Goal: Task Accomplishment & Management: Manage account settings

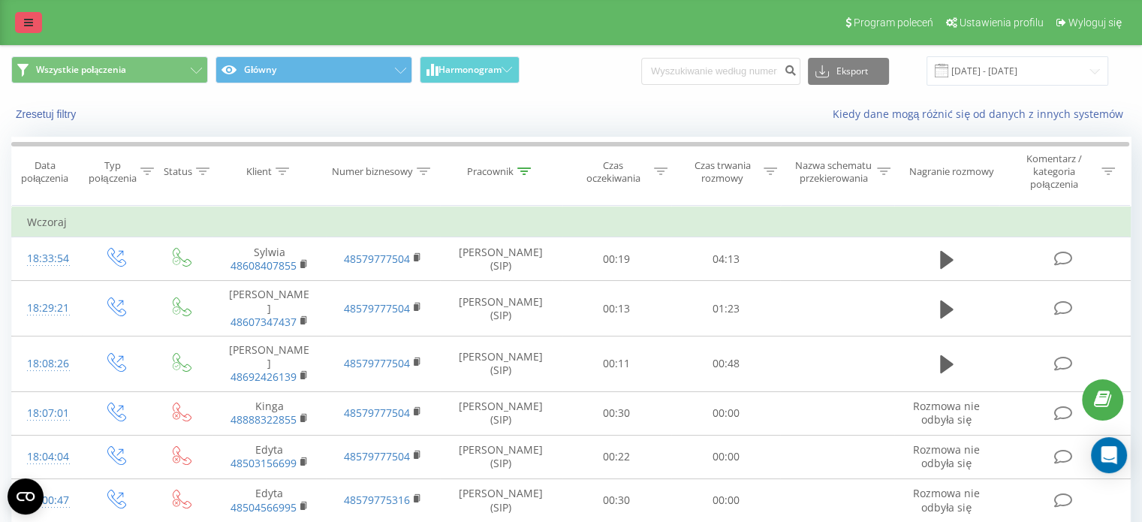
click at [25, 20] on icon at bounding box center [28, 22] width 9 height 11
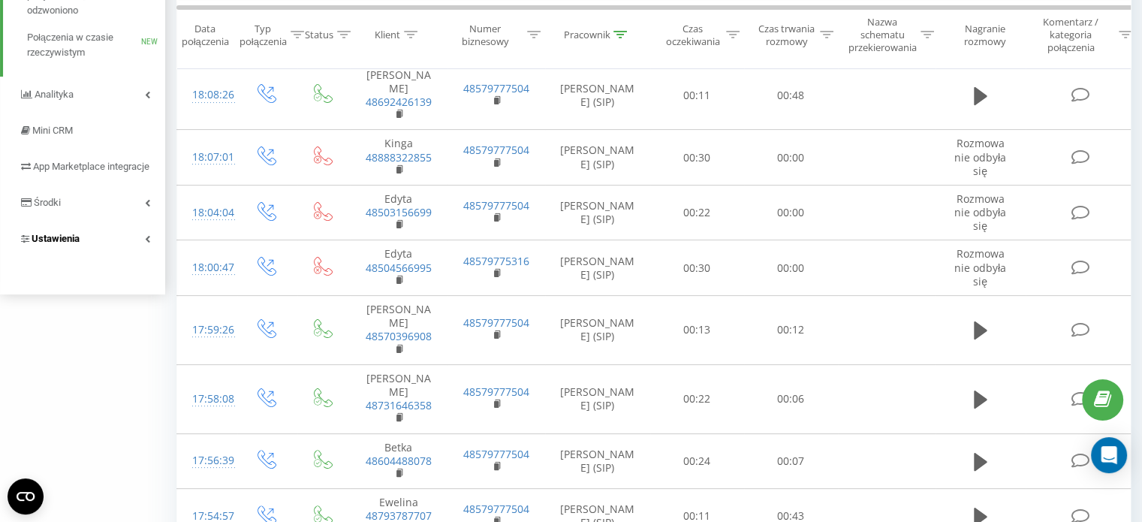
click at [88, 257] on link "Ustawienia" at bounding box center [82, 239] width 165 height 36
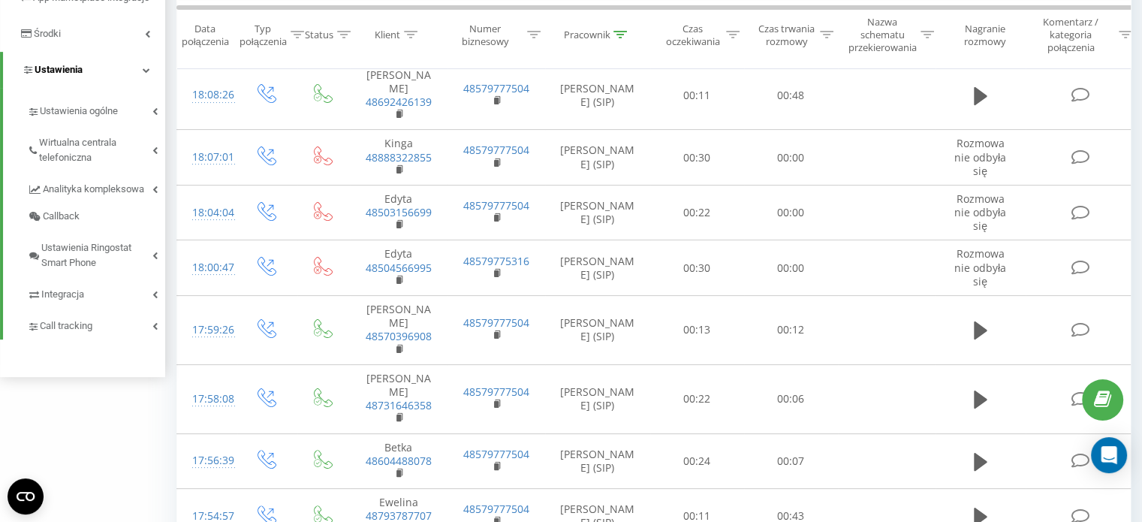
scroll to position [131, 0]
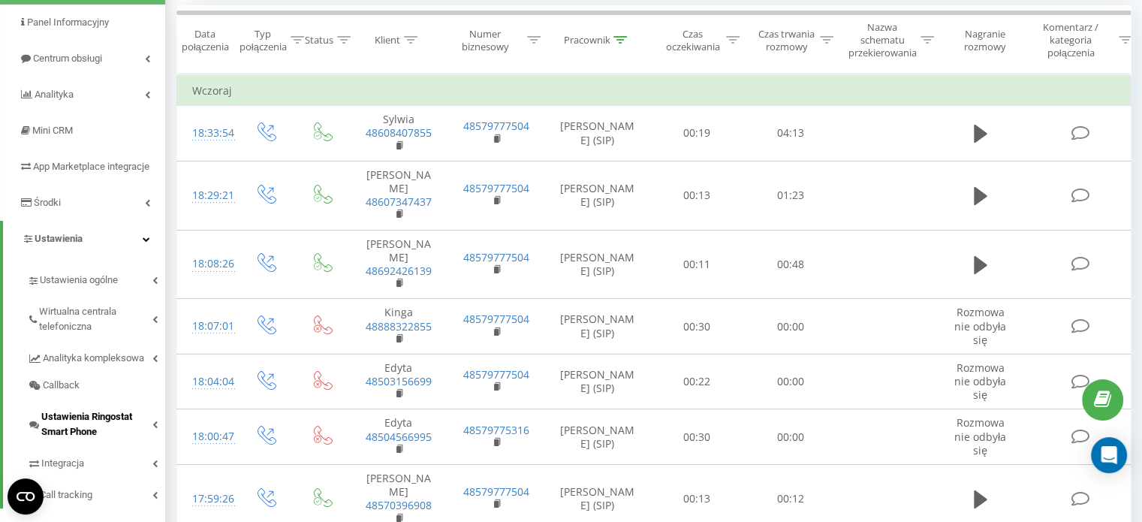
click at [137, 414] on link "Ustawienia Ringostat Smart Phone" at bounding box center [96, 422] width 138 height 47
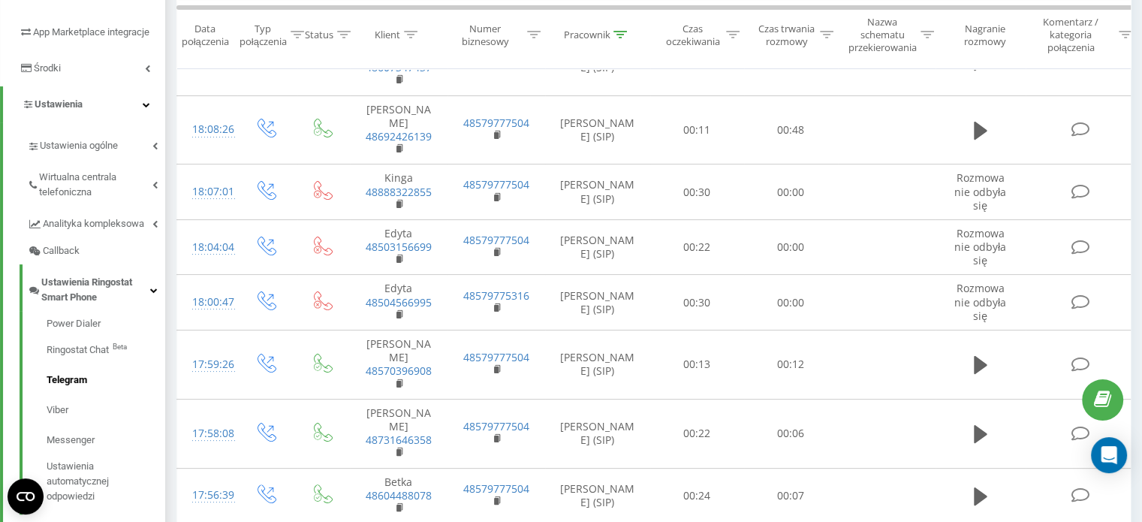
scroll to position [267, 0]
click at [92, 152] on span "Ustawienia ogólne" at bounding box center [79, 144] width 79 height 15
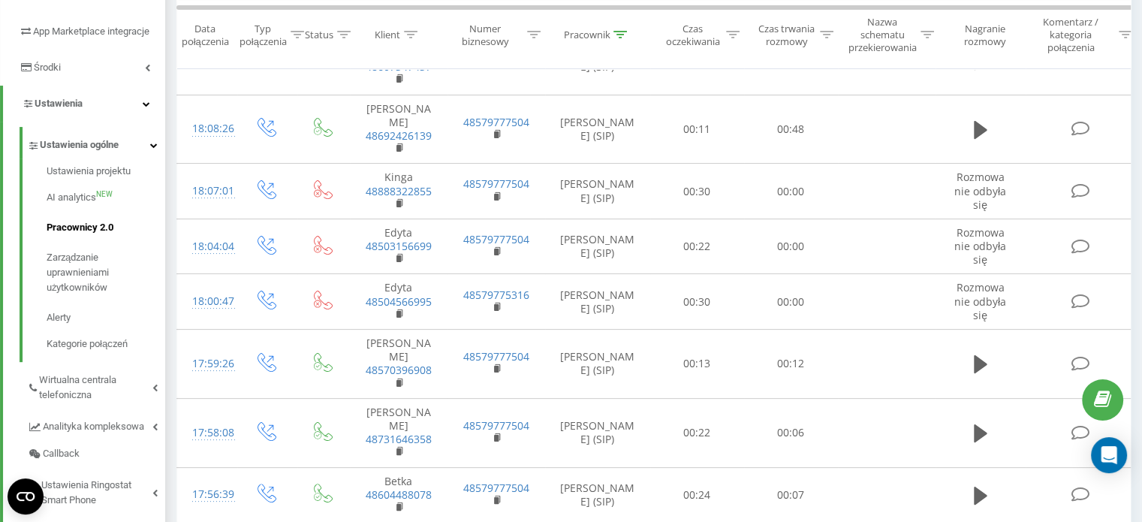
click at [94, 235] on span "Pracownicy 2.0" at bounding box center [80, 227] width 67 height 15
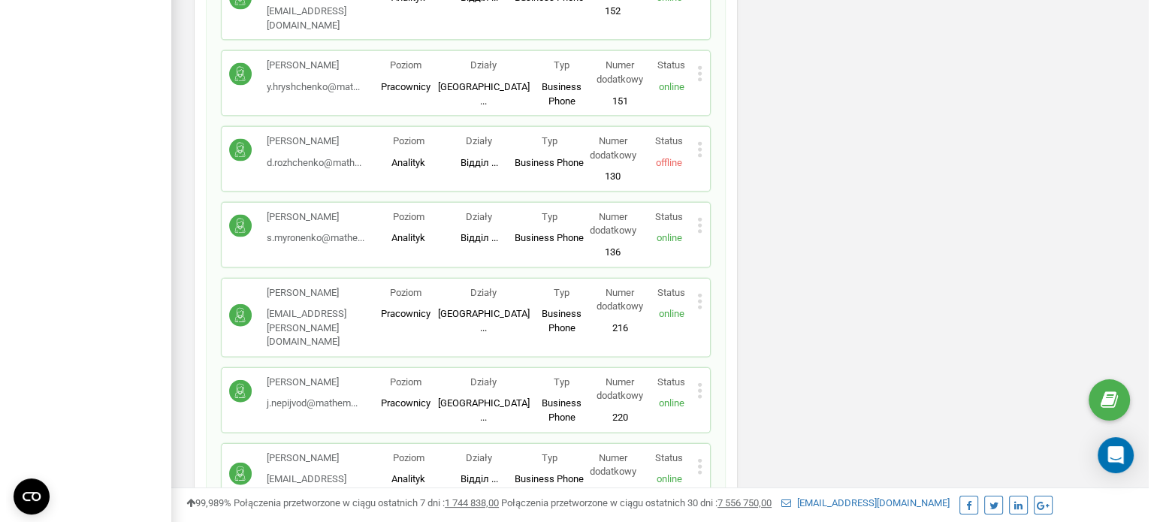
scroll to position [3273, 0]
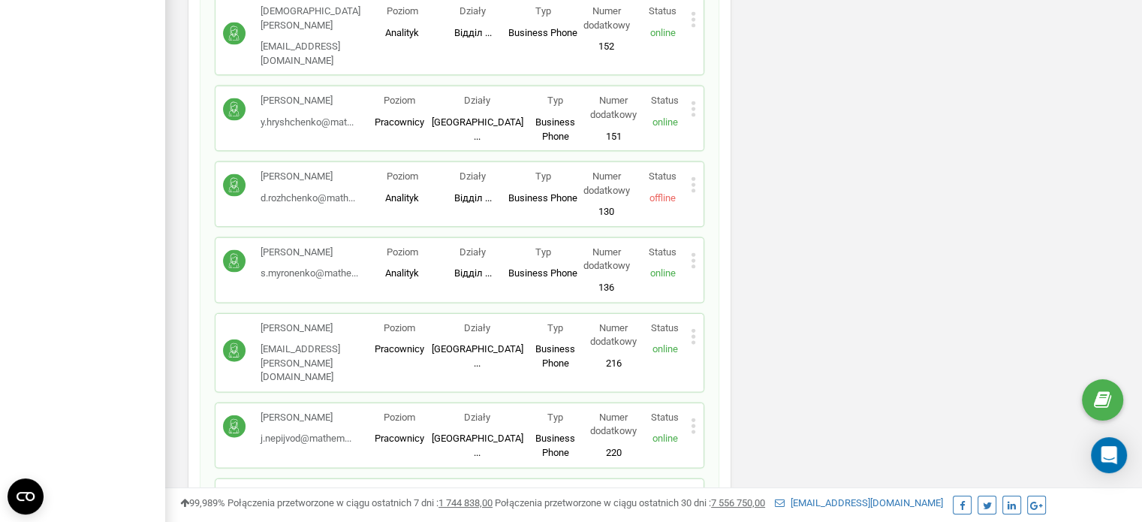
click at [690, 321] on p "Status" at bounding box center [665, 328] width 52 height 14
click at [694, 329] on icon at bounding box center [693, 337] width 5 height 16
click at [727, 373] on div "Usuń pracownika" at bounding box center [748, 384] width 113 height 23
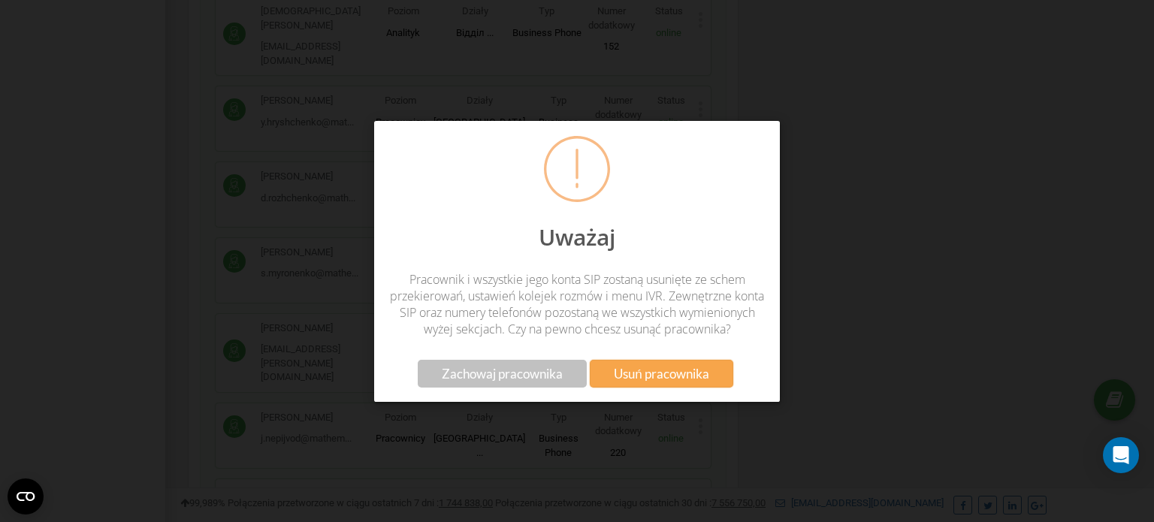
click at [640, 382] on span "Usuń pracownika" at bounding box center [661, 374] width 95 height 16
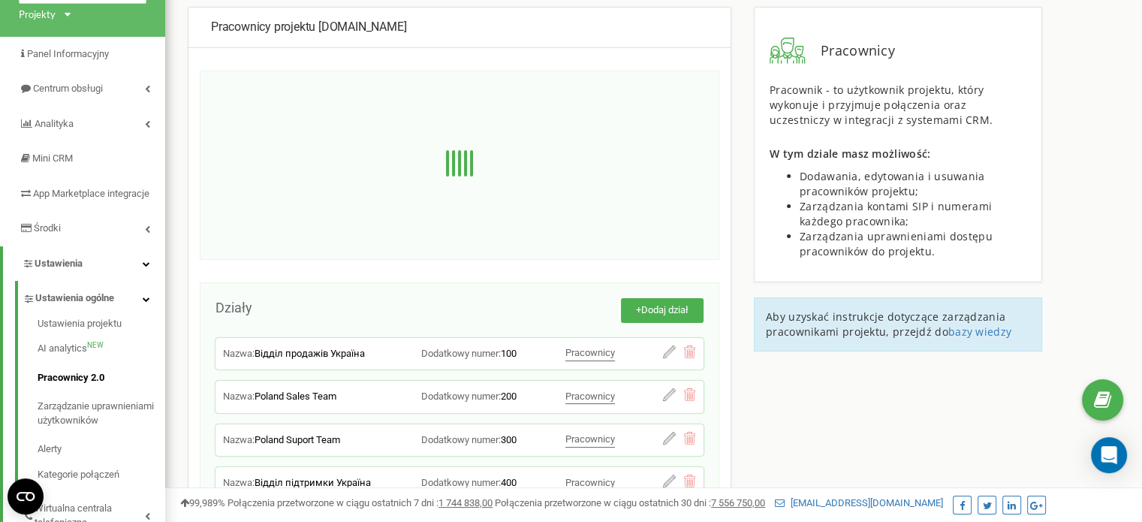
scroll to position [0, 0]
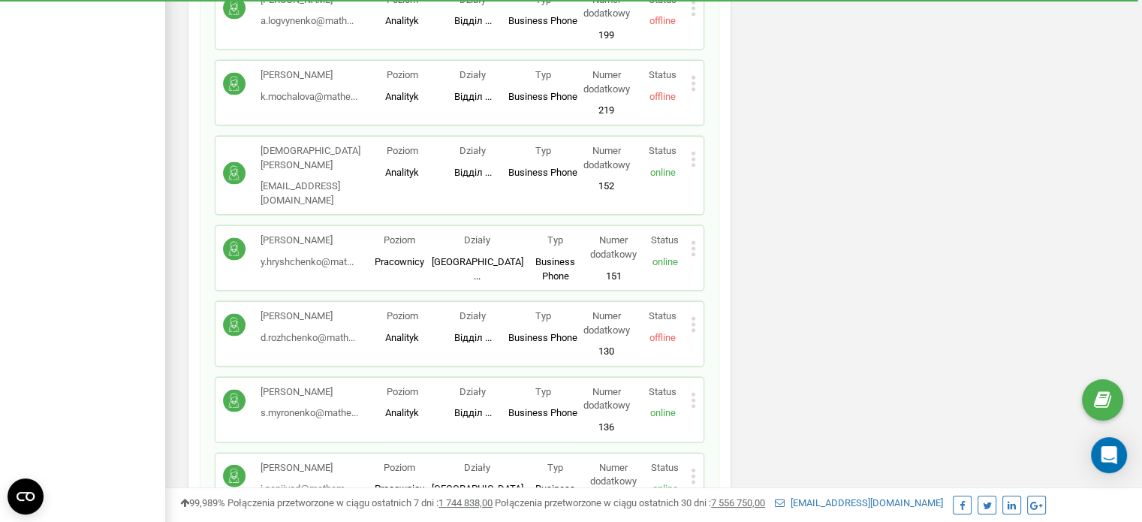
scroll to position [3131, 0]
